Goal: Task Accomplishment & Management: Manage account settings

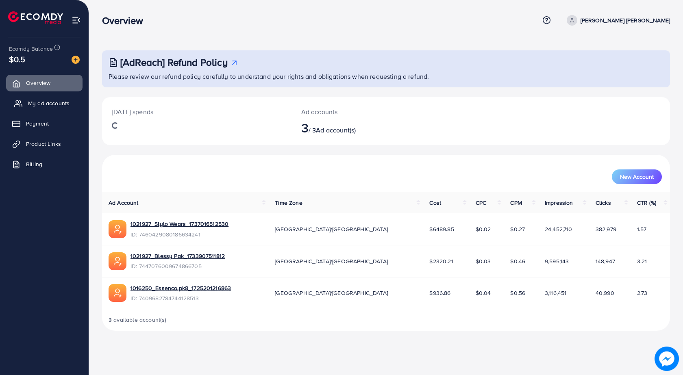
click at [31, 107] on span "My ad accounts" at bounding box center [48, 103] width 41 height 8
